Goal: Task Accomplishment & Management: Manage account settings

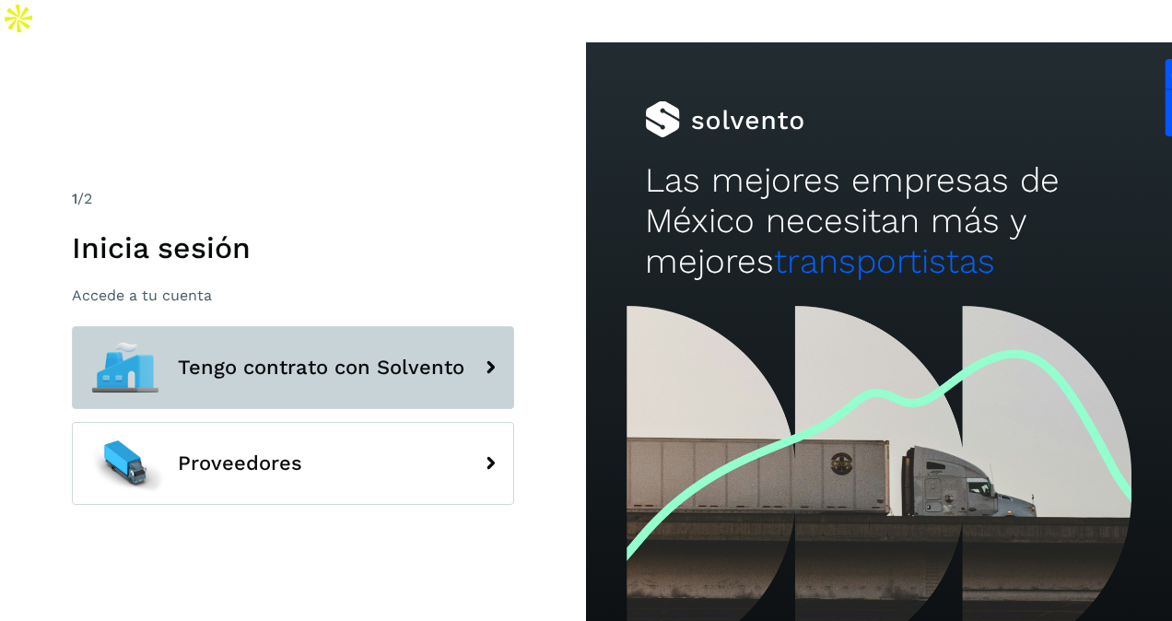
click at [335, 326] on button "Tengo contrato con Solvento" at bounding box center [293, 367] width 442 height 83
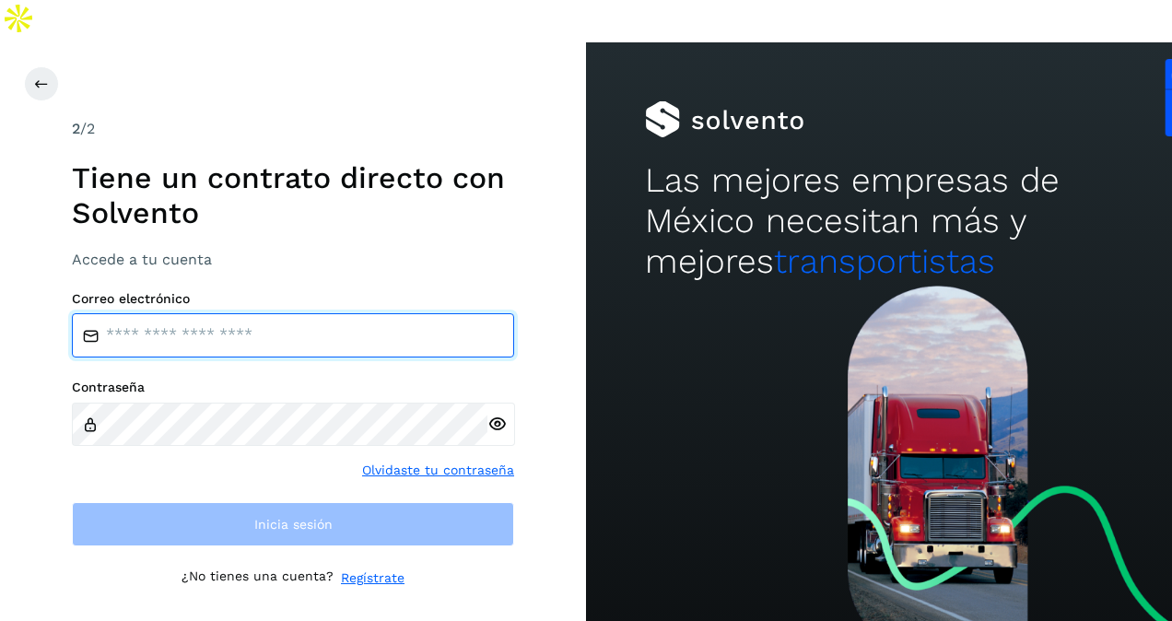
type input "**********"
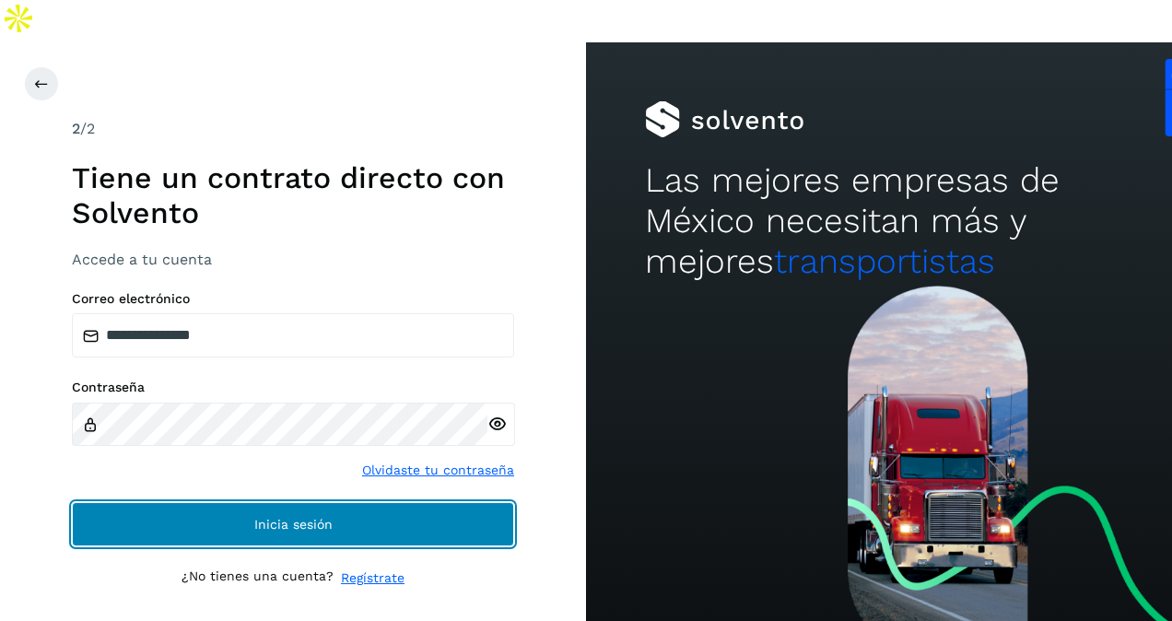
click at [259, 502] on button "Inicia sesión" at bounding box center [293, 524] width 442 height 44
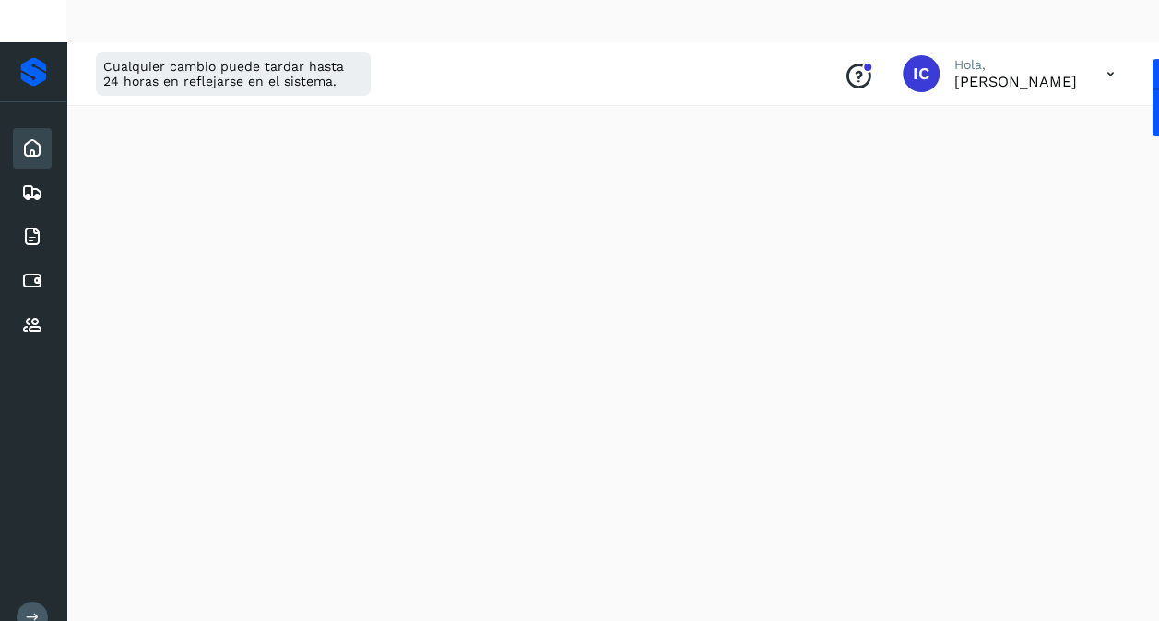
scroll to position [240, 0]
click at [724, 42] on div "Cualquier cambio puede tardar hasta 24 horas en reflejarse en el sistema. Conoc…" at bounding box center [612, 74] width 1092 height 64
click at [35, 182] on icon at bounding box center [32, 193] width 22 height 22
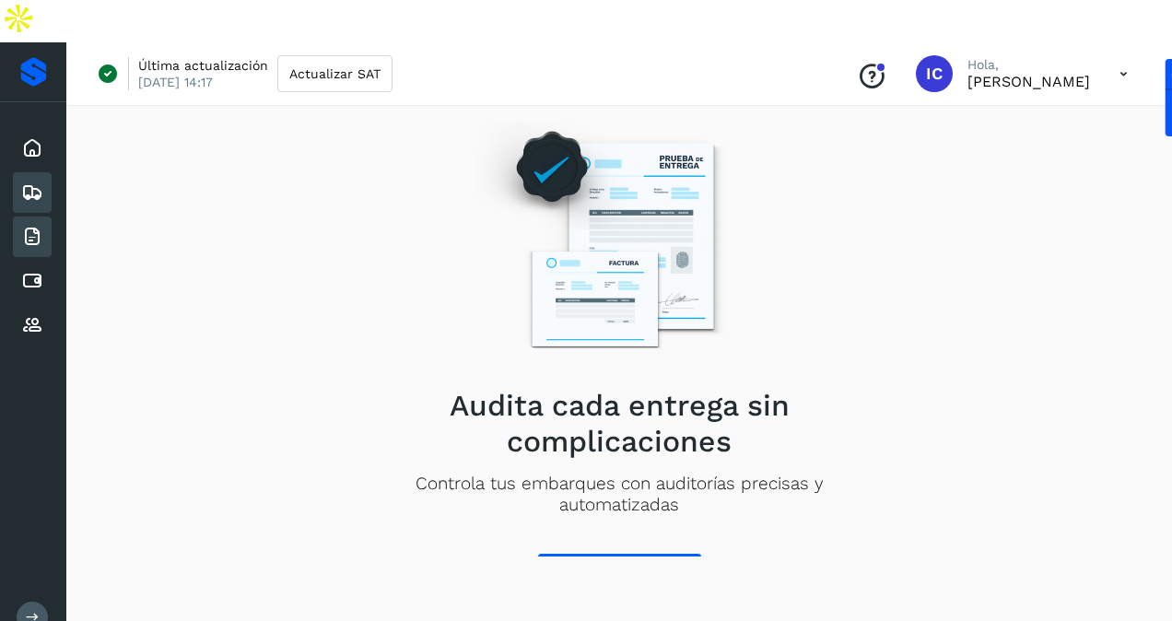
click at [23, 226] on icon at bounding box center [32, 237] width 22 height 22
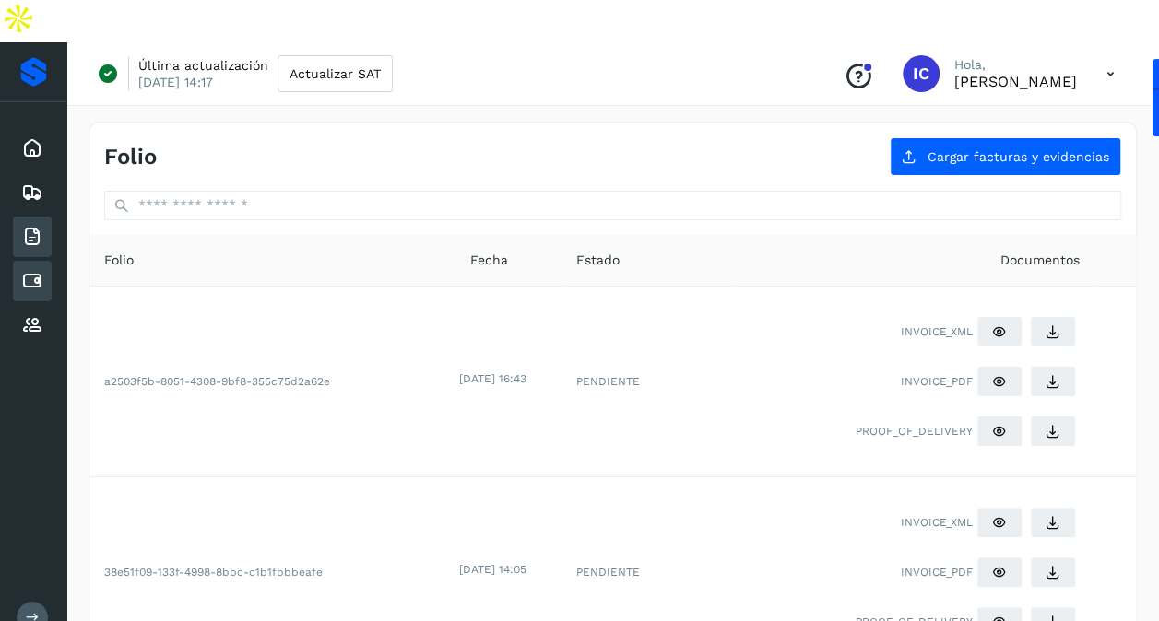
click at [29, 270] on icon at bounding box center [32, 281] width 22 height 22
